Goal: Transaction & Acquisition: Purchase product/service

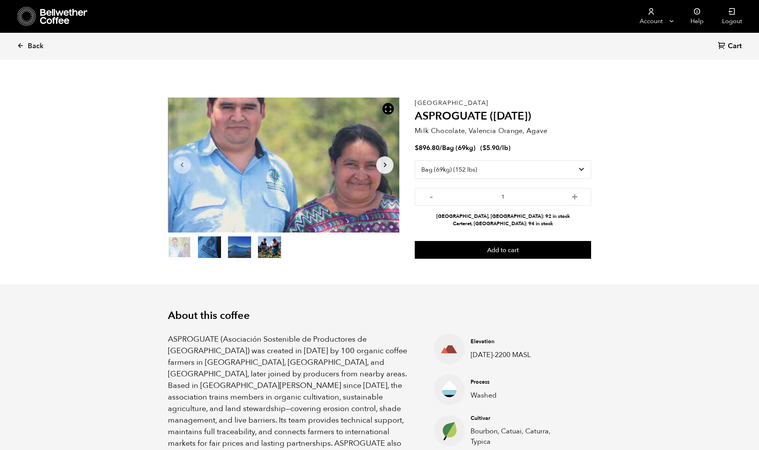
select select "bag-2"
click at [30, 45] on span "Back" at bounding box center [36, 46] width 16 height 9
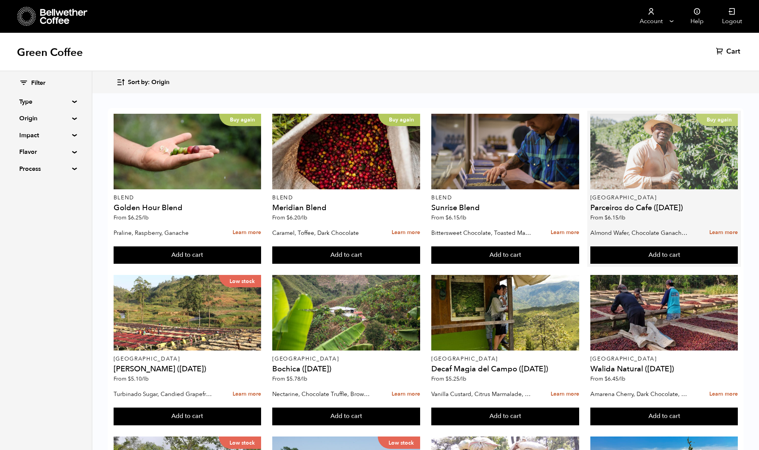
click at [673, 161] on div "Buy again" at bounding box center [665, 151] width 148 height 75
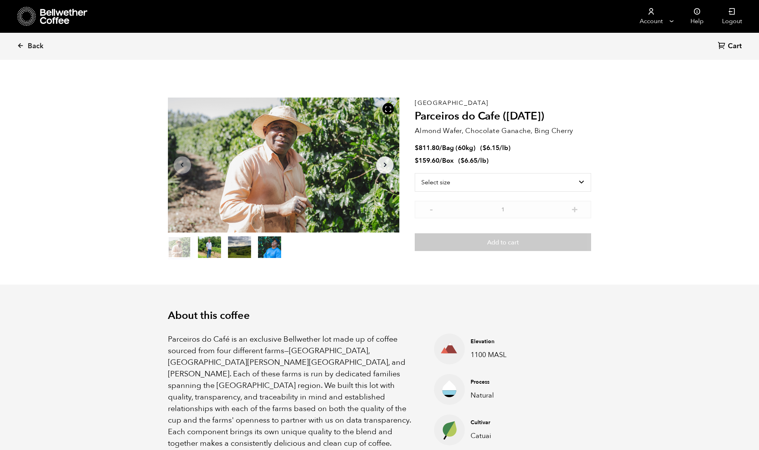
scroll to position [335, 410]
click at [34, 45] on span "Back" at bounding box center [36, 46] width 16 height 9
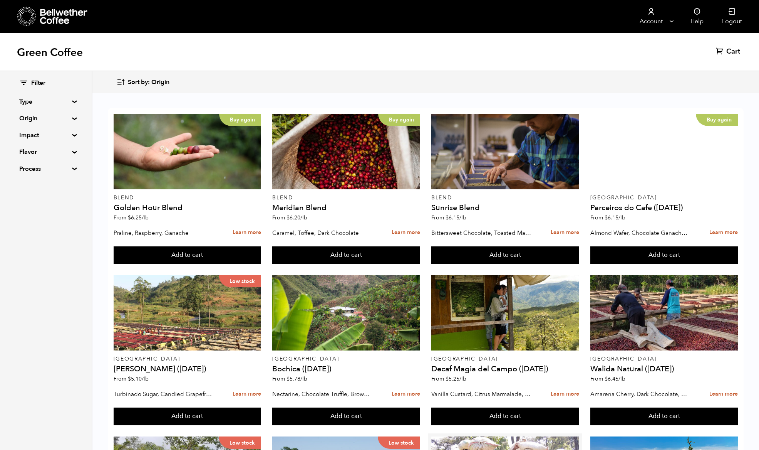
scroll to position [483, 0]
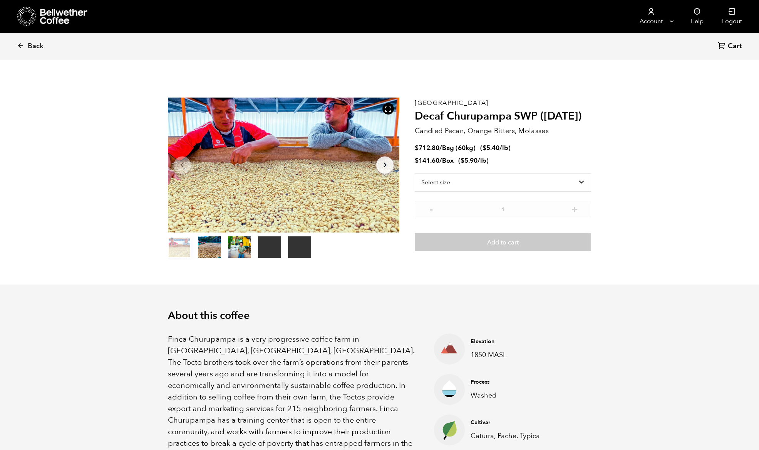
scroll to position [335, 410]
select select "bag-3"
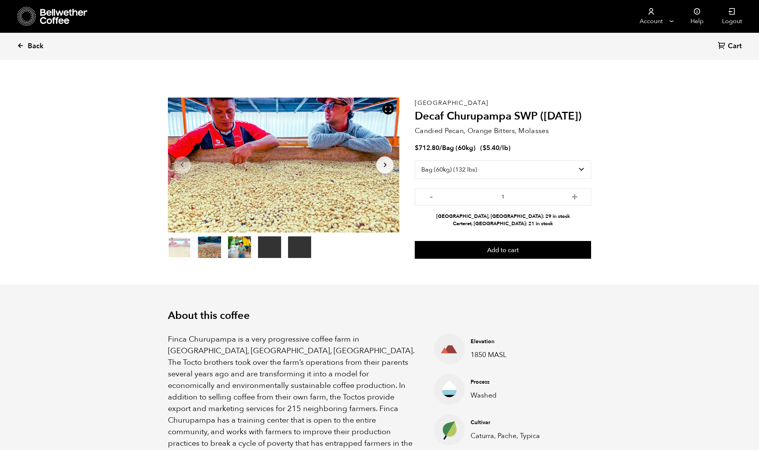
click at [34, 46] on span "Back" at bounding box center [36, 46] width 16 height 9
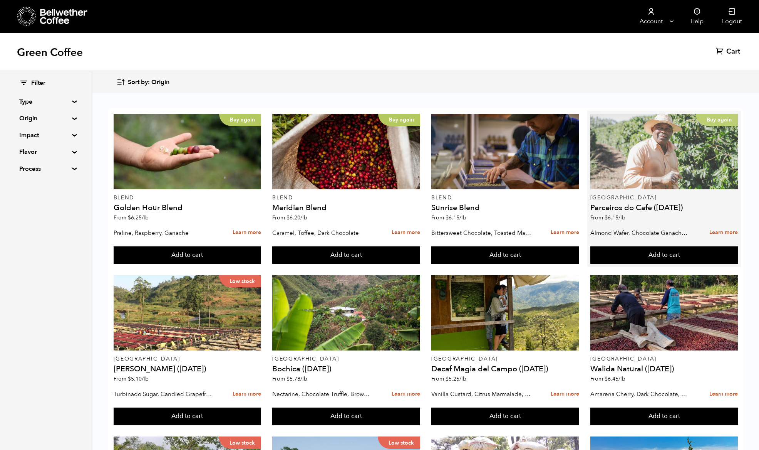
click at [667, 183] on div "Buy again" at bounding box center [665, 151] width 148 height 75
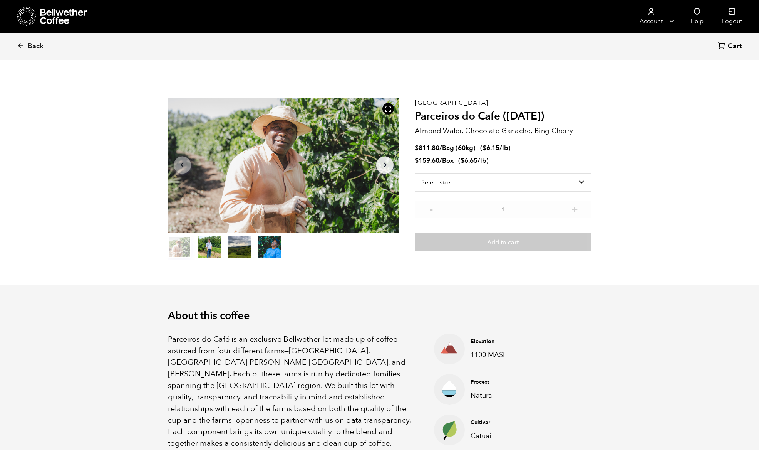
scroll to position [335, 410]
click at [604, 153] on section "Item 1 of 4 Arrow Left Arrow Right item 0 item 1 item 2 item 3 Item 1 of 4 Braz…" at bounding box center [380, 178] width 462 height 212
